Goal: Information Seeking & Learning: Learn about a topic

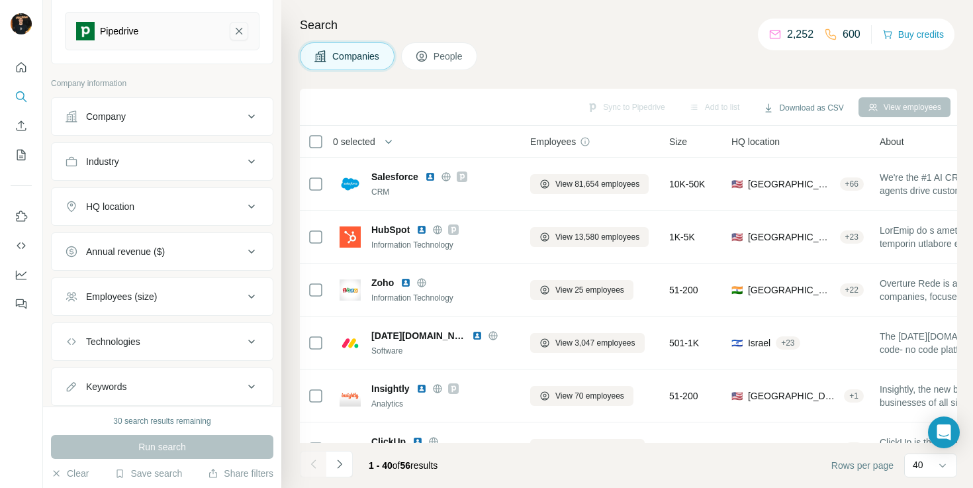
scroll to position [200, 0]
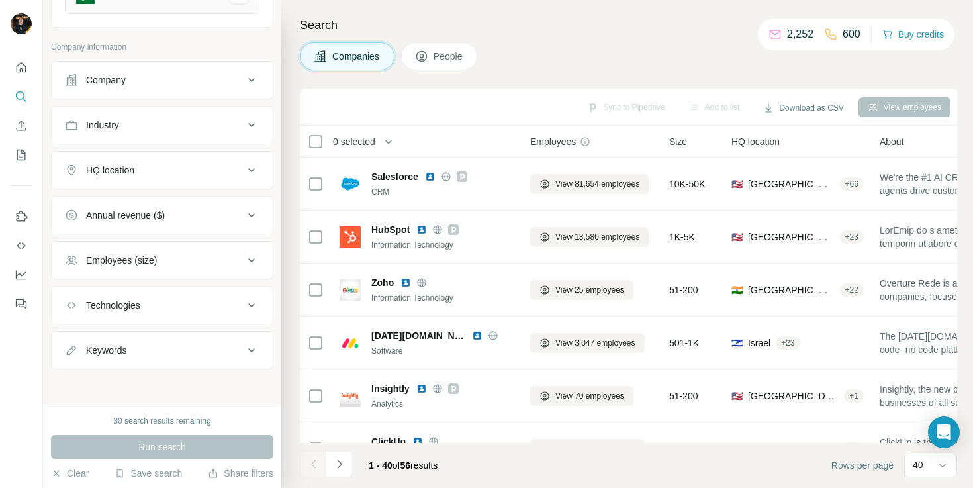
click at [223, 85] on div "Company" at bounding box center [154, 79] width 179 height 13
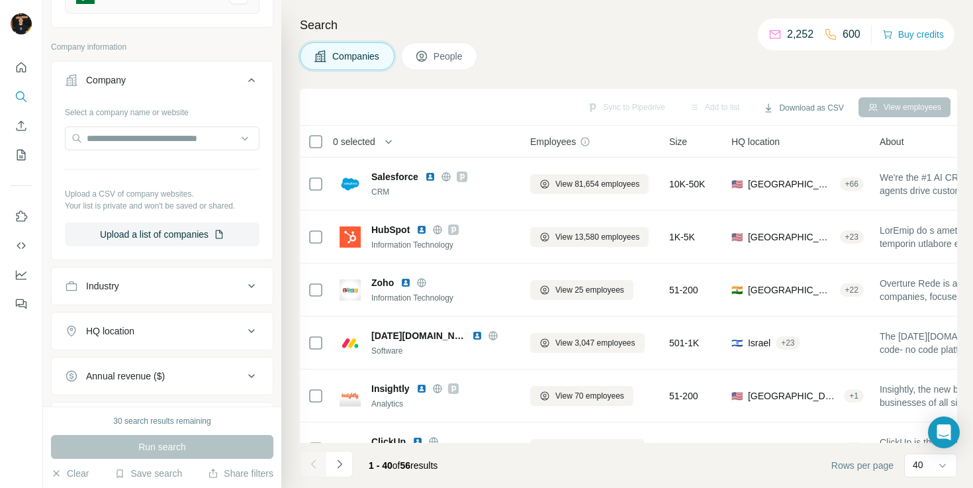
click at [166, 282] on div "Industry" at bounding box center [154, 285] width 179 height 13
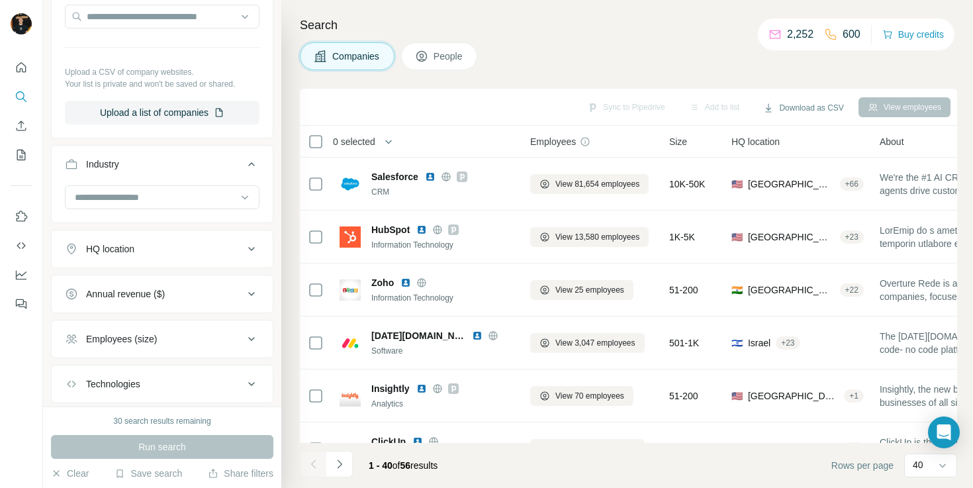
scroll to position [323, 0]
click at [160, 198] on input at bounding box center [154, 196] width 163 height 15
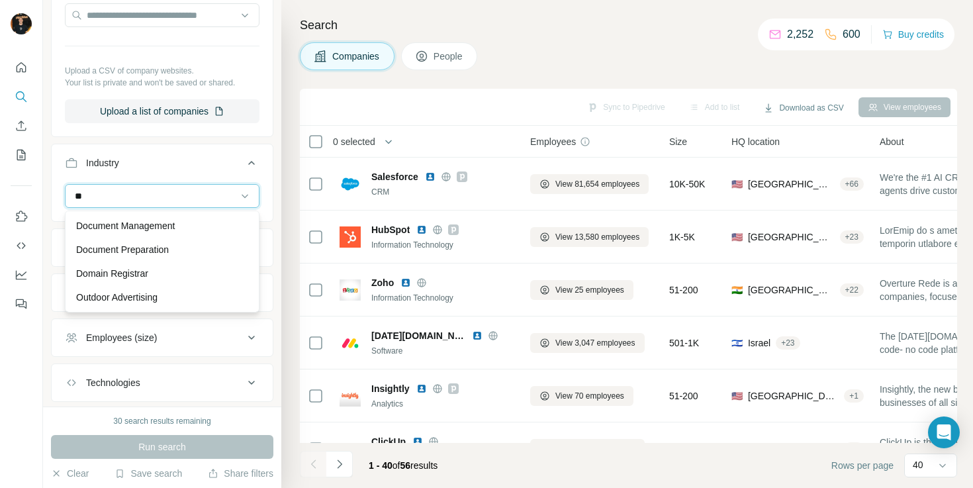
type input "*"
type input "****"
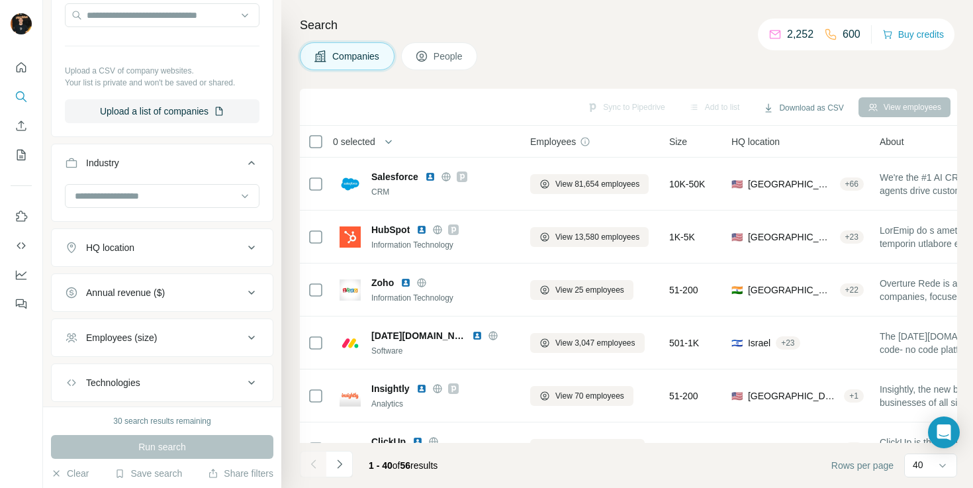
click at [35, 195] on div at bounding box center [21, 182] width 42 height 268
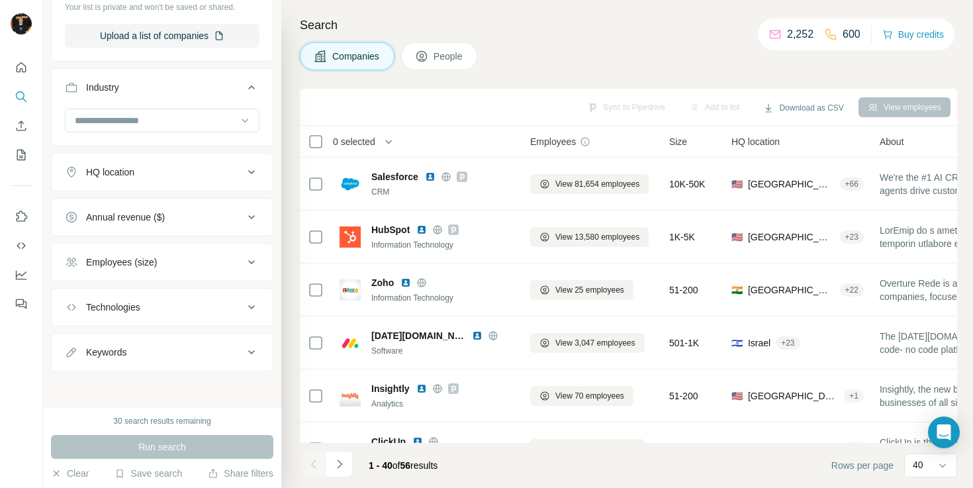
scroll to position [400, 0]
click at [192, 301] on div "Technologies" at bounding box center [154, 304] width 179 height 13
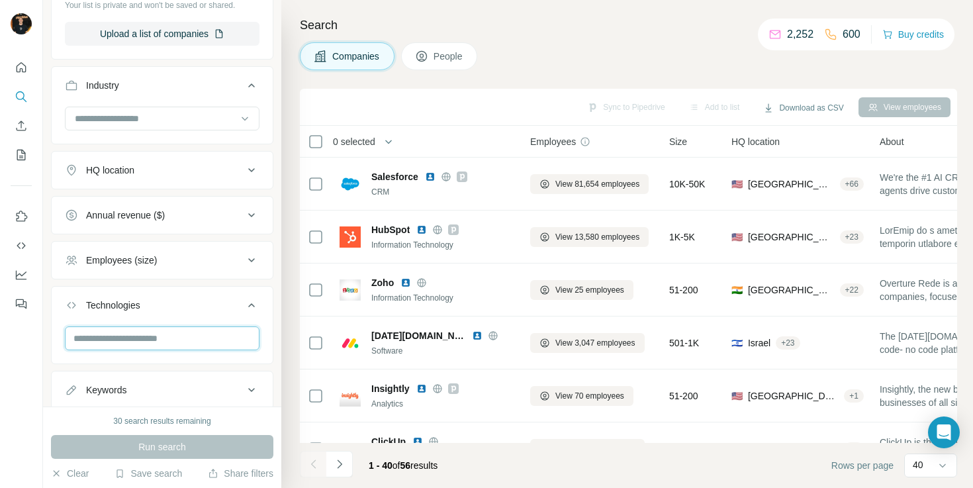
click at [181, 341] on input "text" at bounding box center [162, 338] width 195 height 24
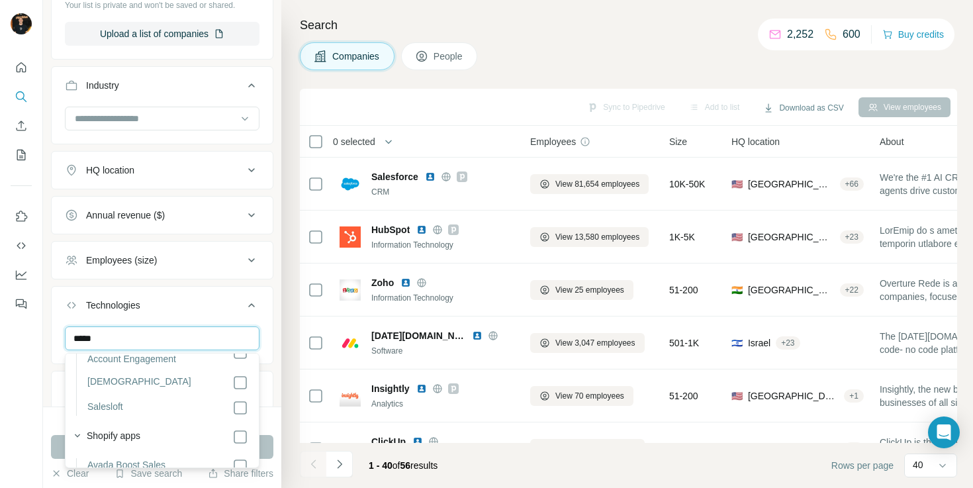
scroll to position [136, 0]
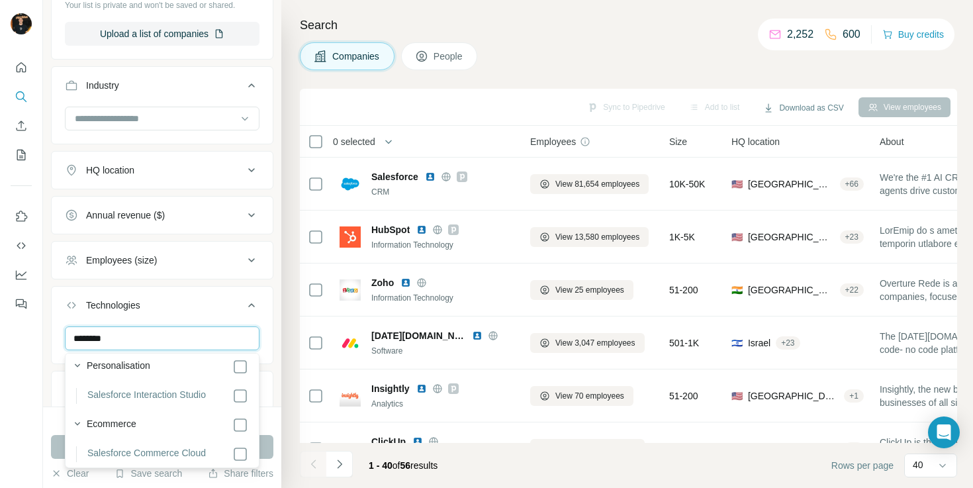
type input "********"
click at [48, 368] on div "New search Hide Company lookalikes 1 Find companies similar to one you've succe…" at bounding box center [162, 203] width 238 height 406
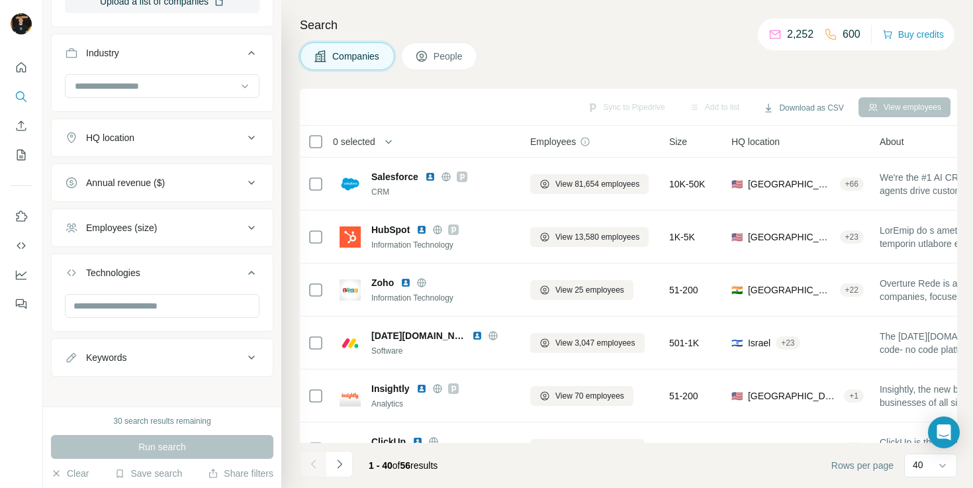
scroll to position [440, 0]
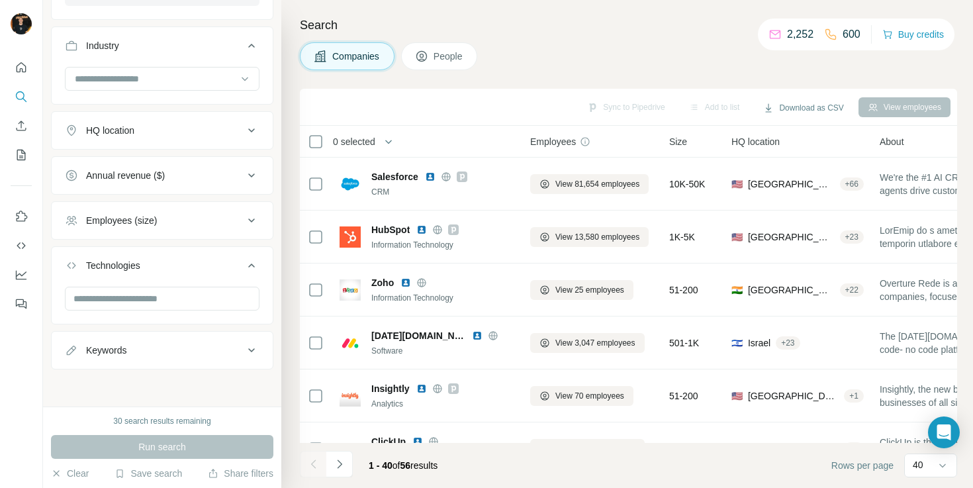
click at [129, 352] on div "Keywords" at bounding box center [154, 349] width 179 height 13
